Goal: Find contact information: Find contact information

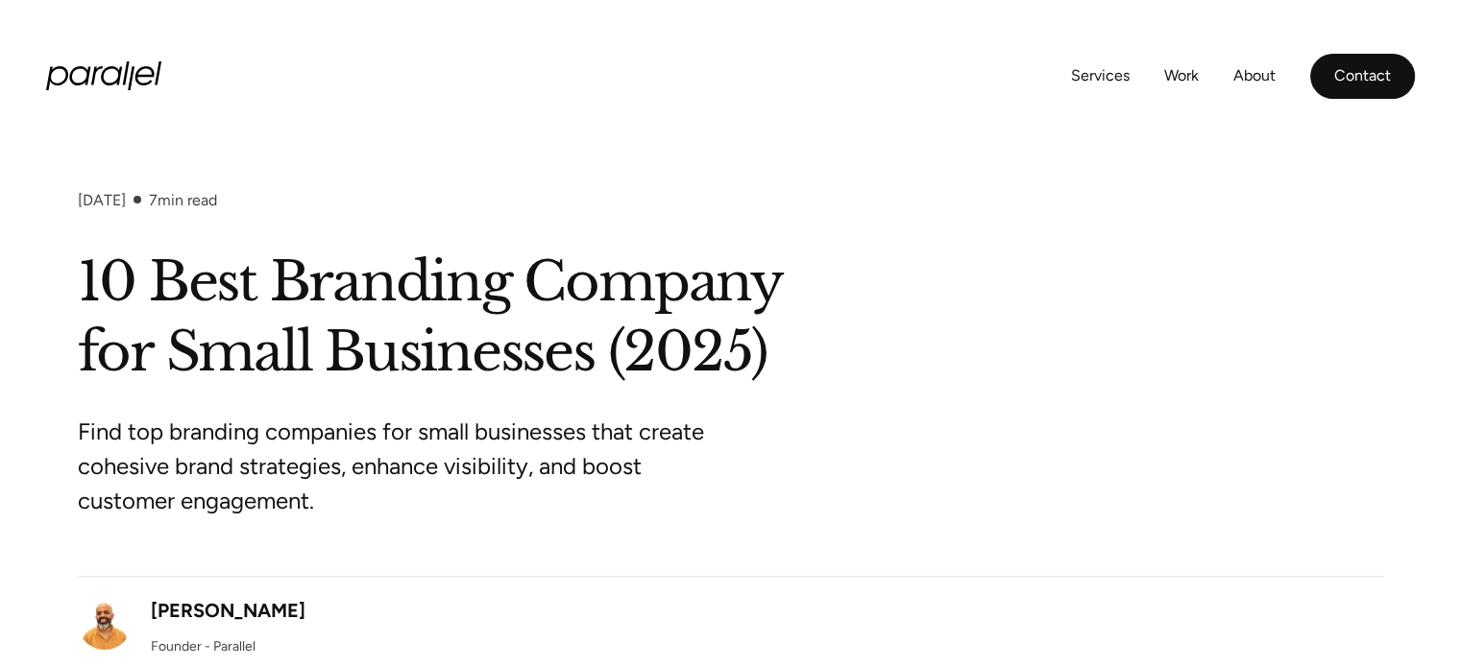
click at [1370, 68] on link "Contact" at bounding box center [1362, 76] width 105 height 45
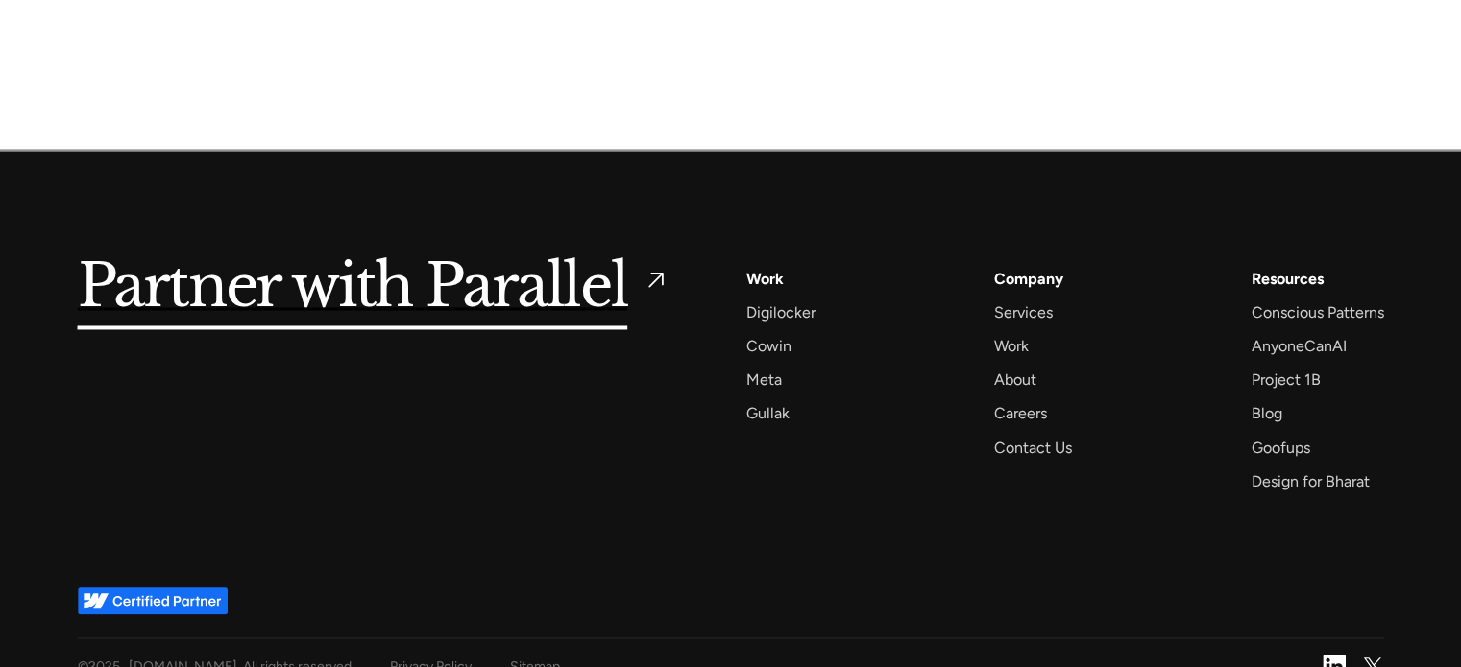
scroll to position [3183, 0]
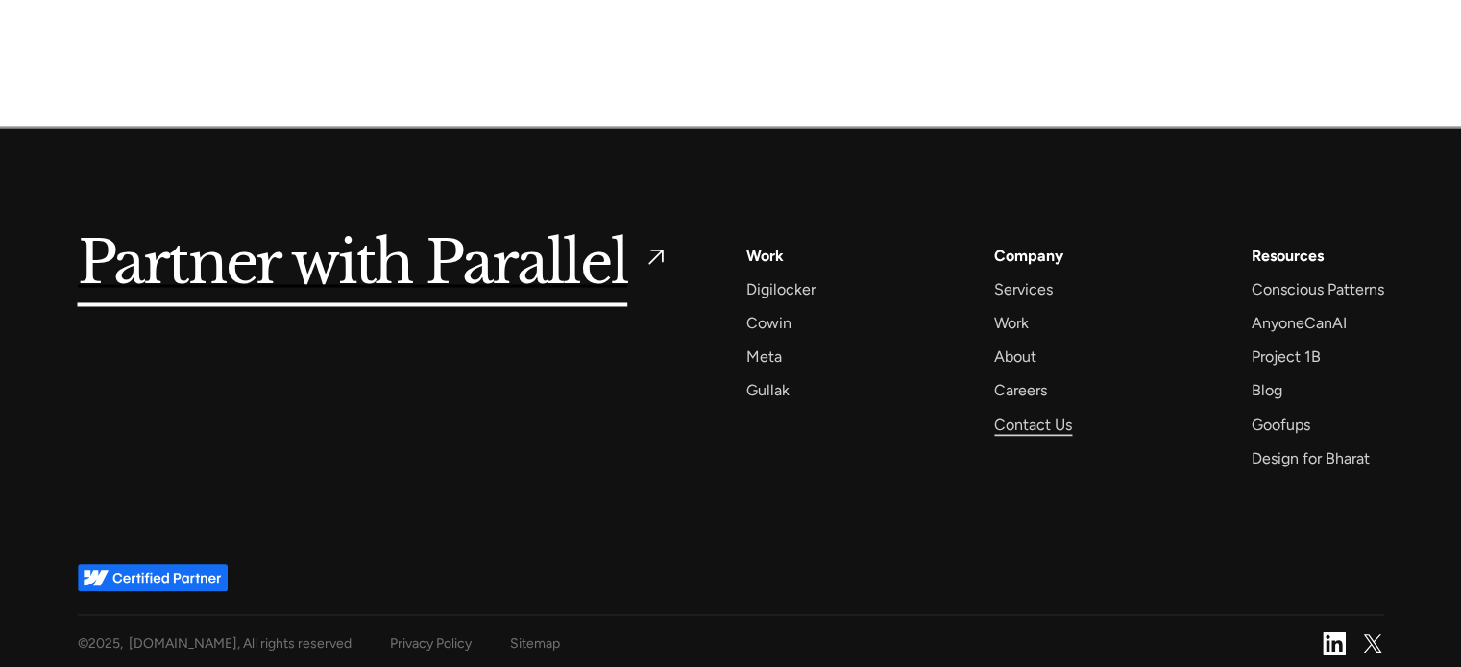
click at [1029, 427] on div "Contact Us" at bounding box center [1033, 425] width 78 height 26
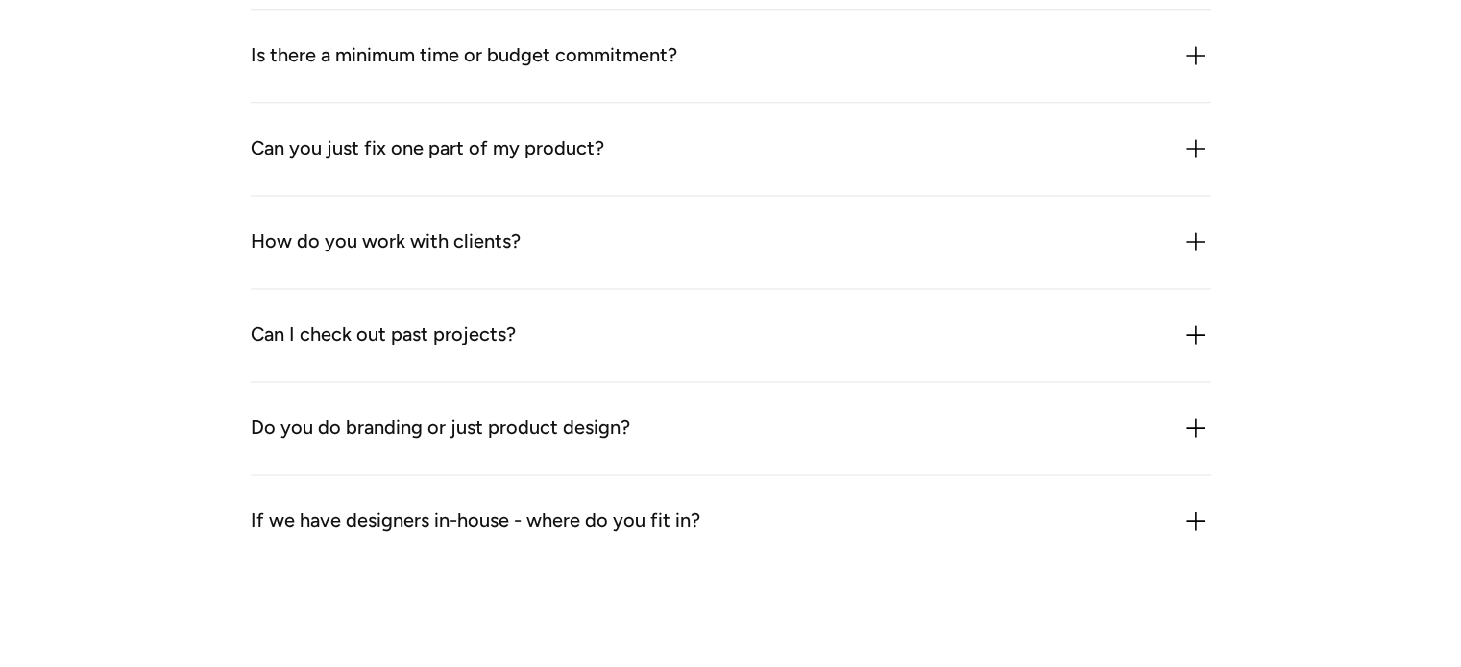
scroll to position [3183, 0]
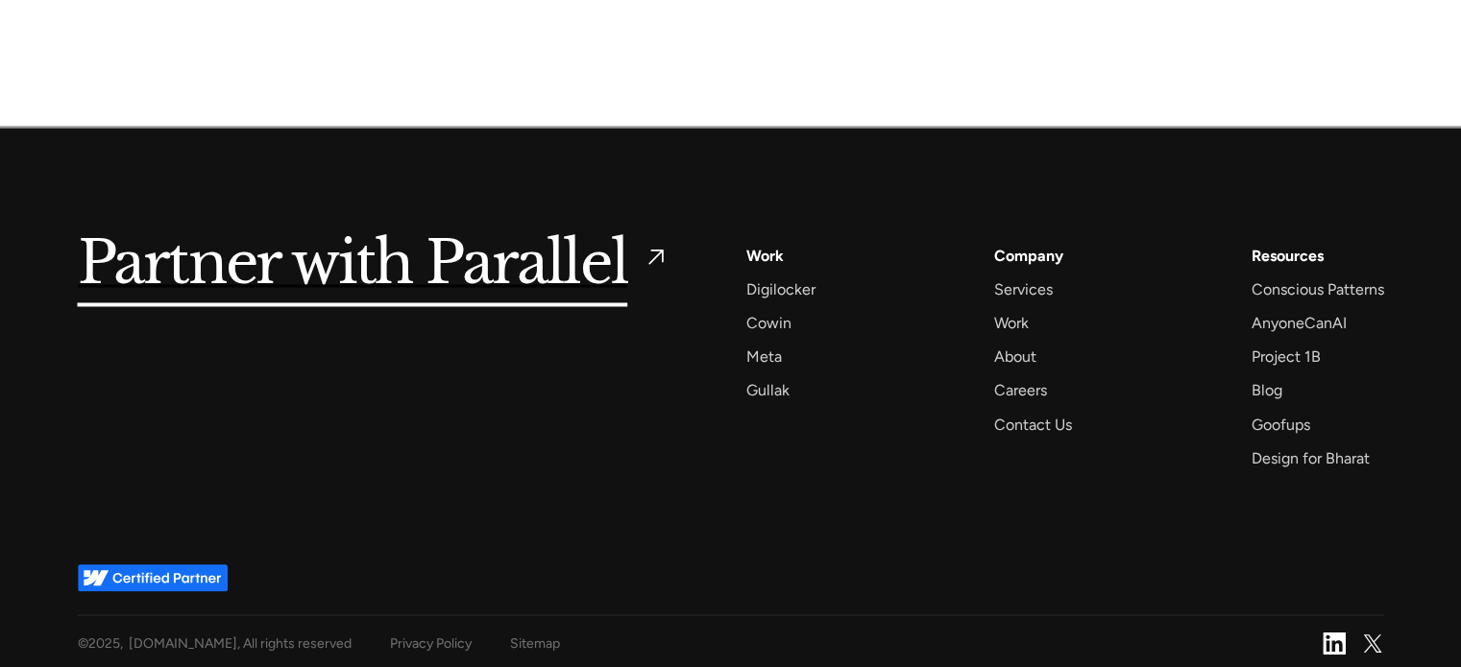
click at [630, 513] on div "Partner with Parallel Services AI Design Sprint Design Sprint UX Design ProdUX …" at bounding box center [731, 346] width 1306 height 436
click at [1022, 354] on div "About" at bounding box center [1015, 357] width 42 height 26
